Goal: Task Accomplishment & Management: Manage account settings

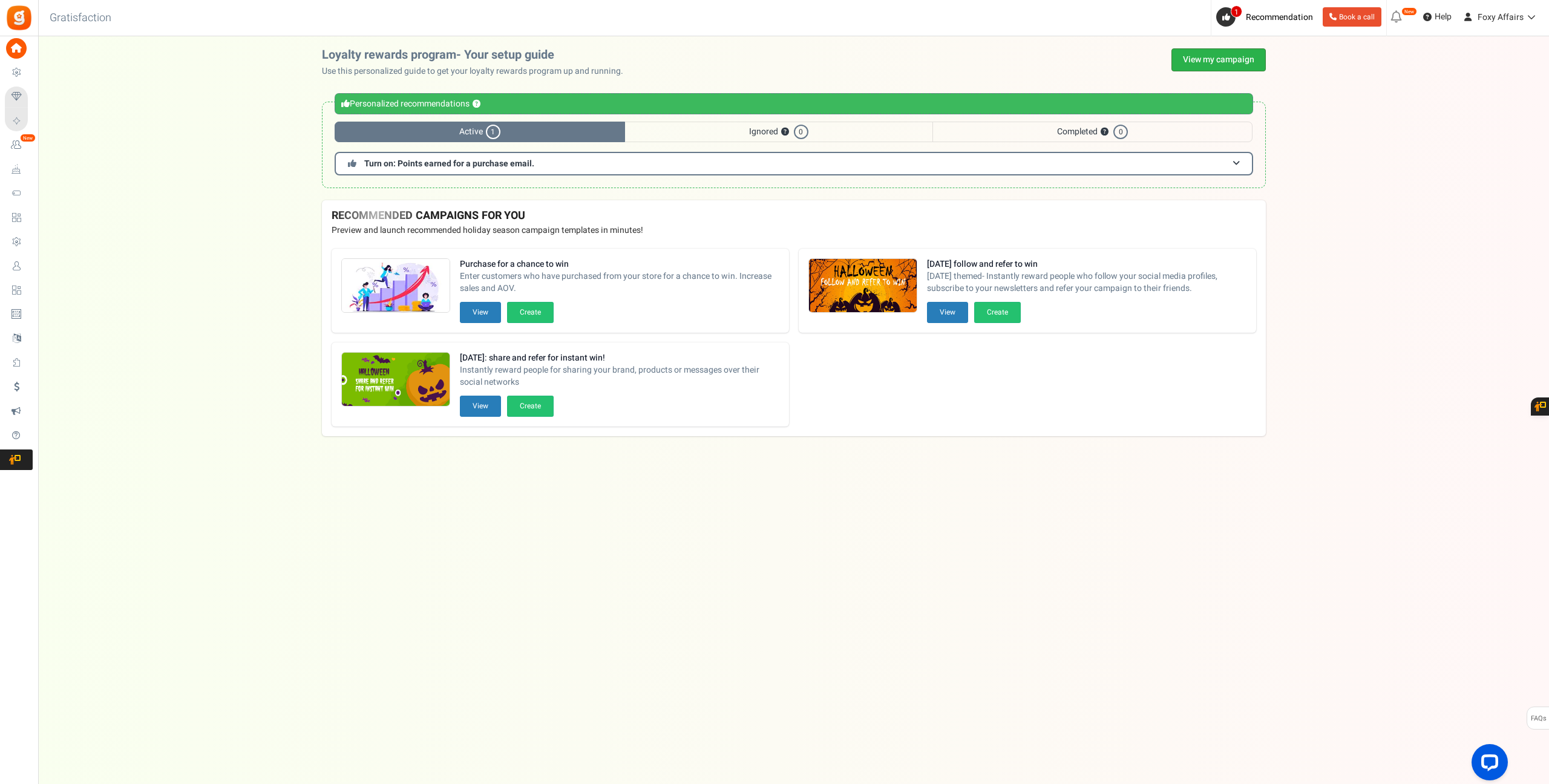
click at [1246, 60] on link "View my campaign" at bounding box center [1218, 59] width 95 height 23
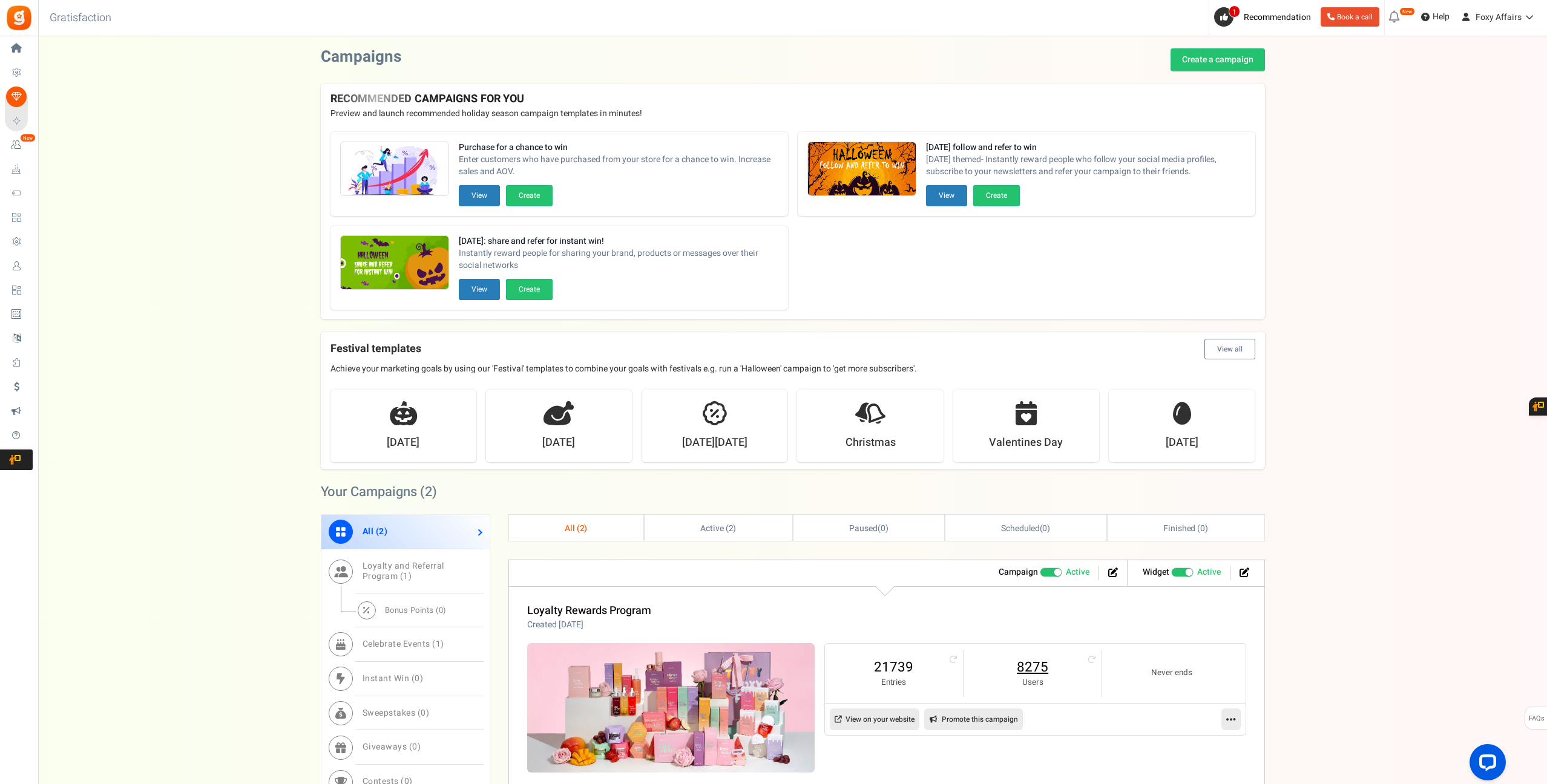
click at [1034, 671] on link "8275" at bounding box center [1032, 667] width 114 height 19
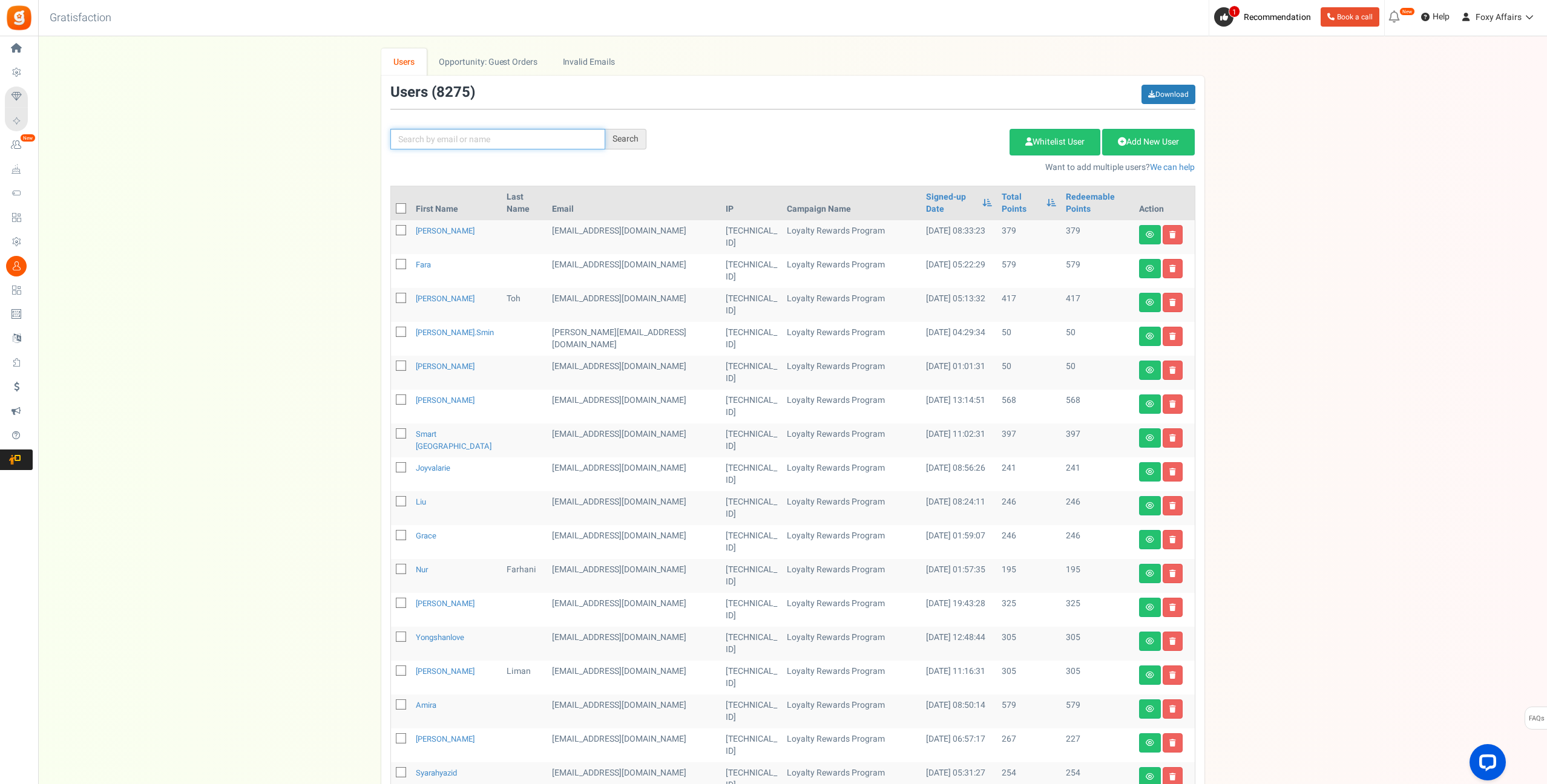
click at [557, 136] on input "text" at bounding box center [497, 139] width 215 height 21
paste input "[PERSON_NAME][EMAIL_ADDRESS][DOMAIN_NAME]"
type input "[PERSON_NAME][EMAIL_ADDRESS][DOMAIN_NAME]"
click at [632, 144] on div "Search" at bounding box center [626, 139] width 41 height 21
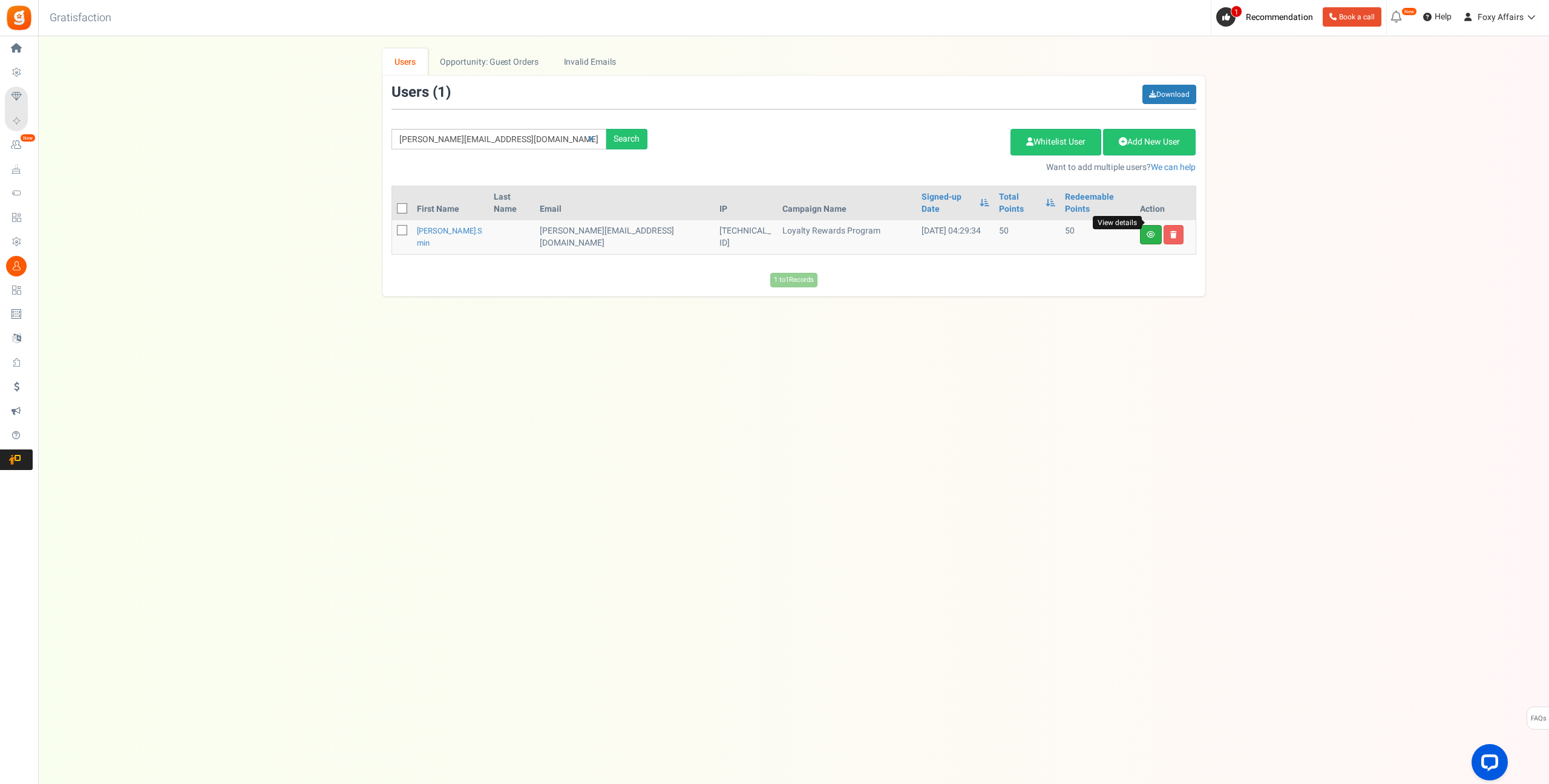
click at [1153, 231] on icon at bounding box center [1151, 235] width 9 height 7
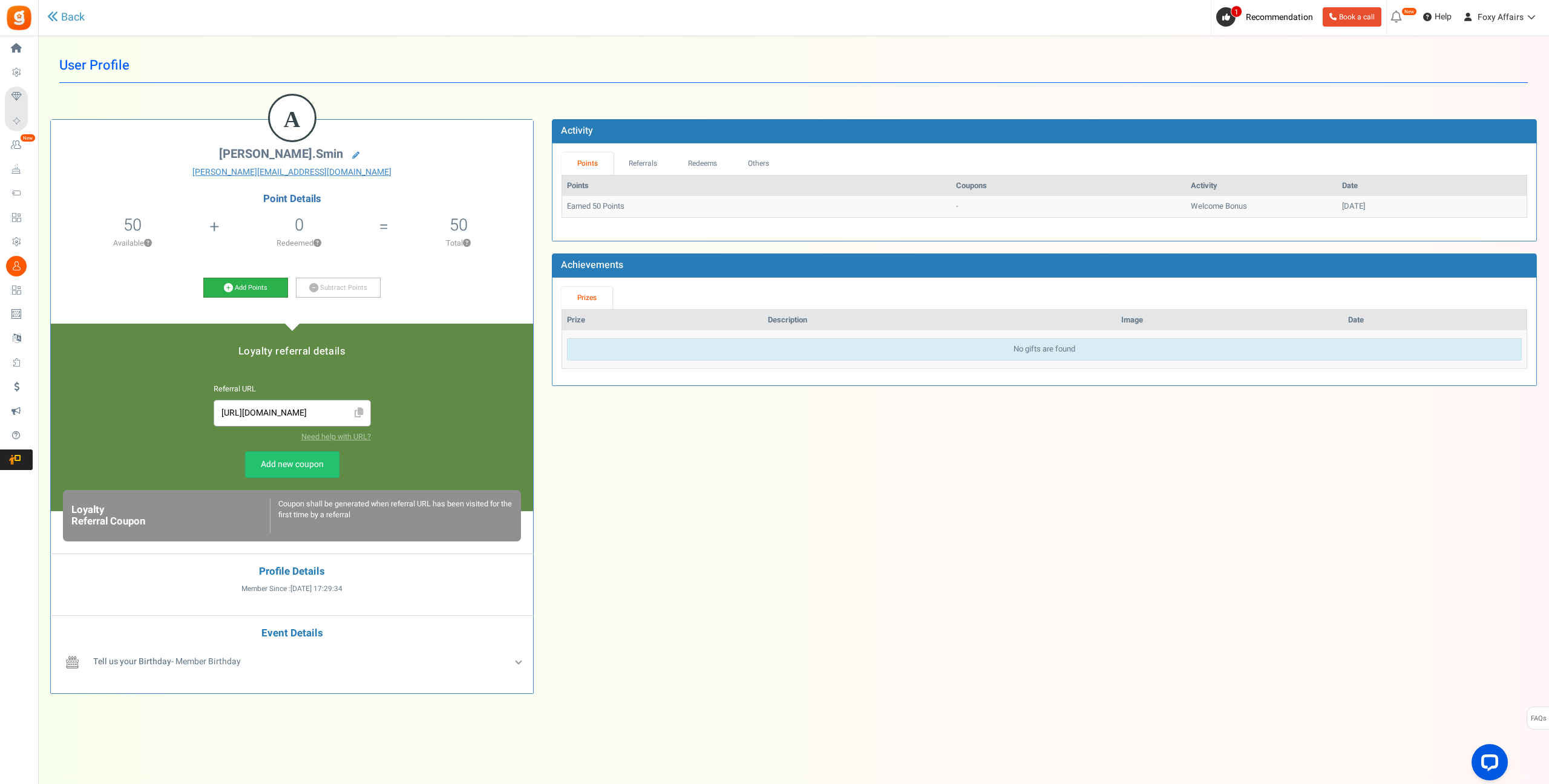
click at [231, 288] on icon at bounding box center [228, 287] width 9 height 9
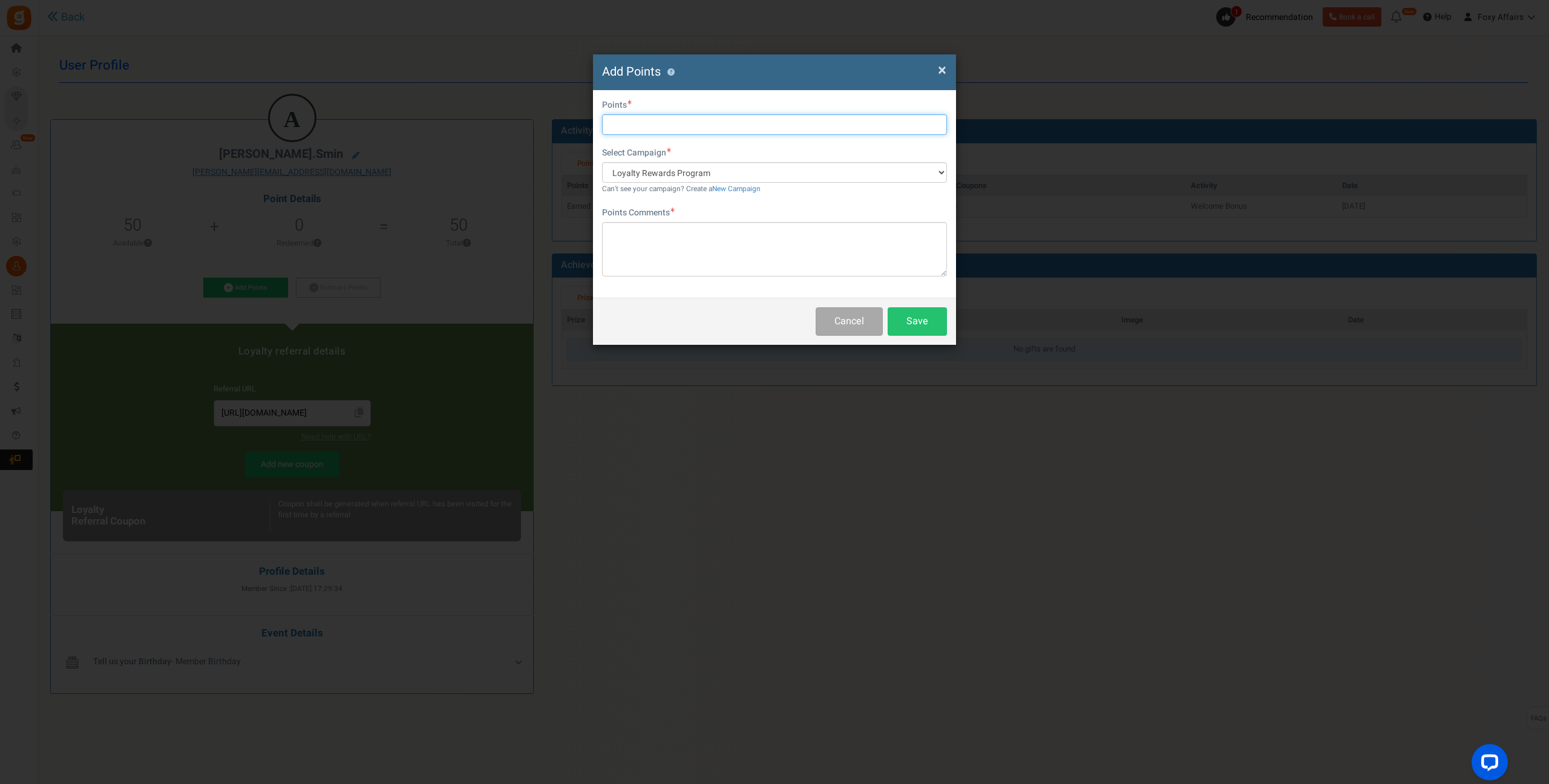
click at [671, 128] on input "text" at bounding box center [774, 125] width 345 height 21
type input "130"
click at [702, 243] on textarea at bounding box center [774, 249] width 345 height 54
click at [725, 243] on textarea at bounding box center [774, 249] width 345 height 54
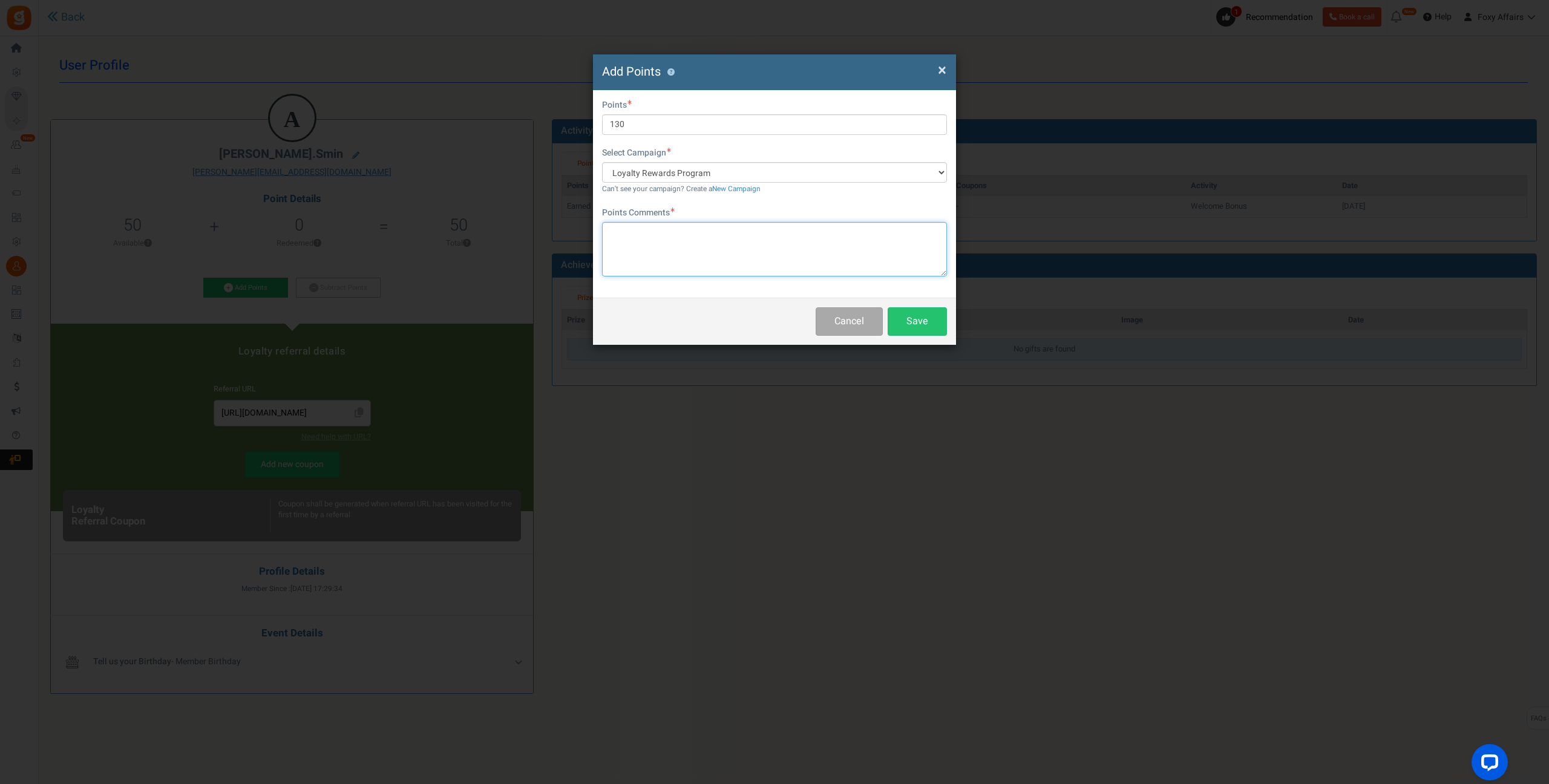
type textarea "T"
type textarea "Shopee Order"
click at [905, 312] on button "Save" at bounding box center [917, 321] width 59 height 29
